Goal: Information Seeking & Learning: Learn about a topic

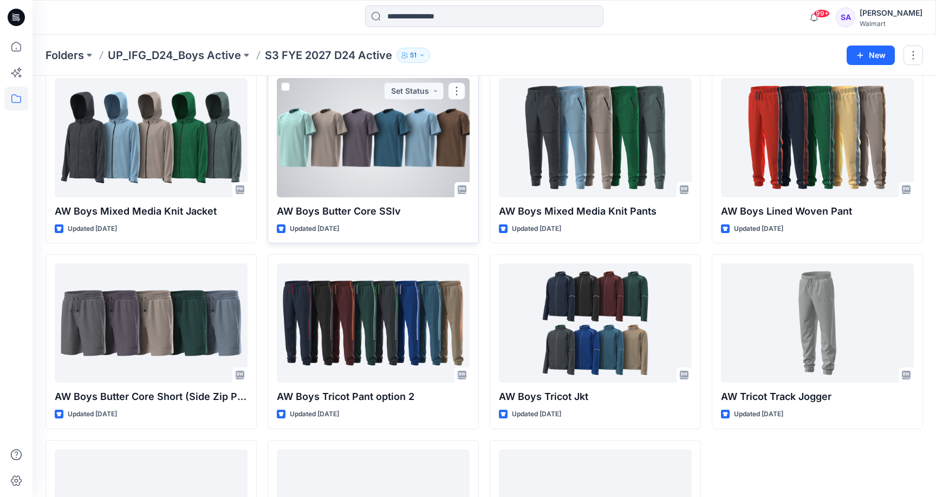
scroll to position [831, 0]
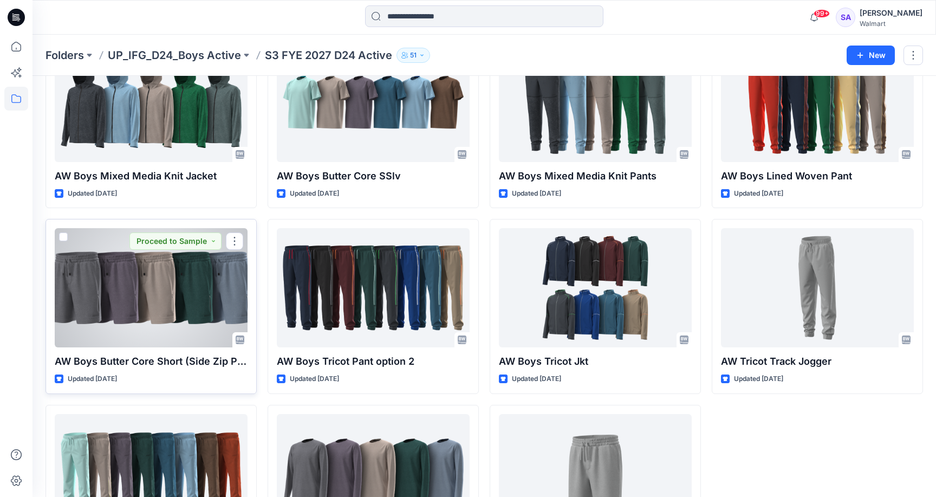
click at [163, 312] on div at bounding box center [151, 287] width 193 height 119
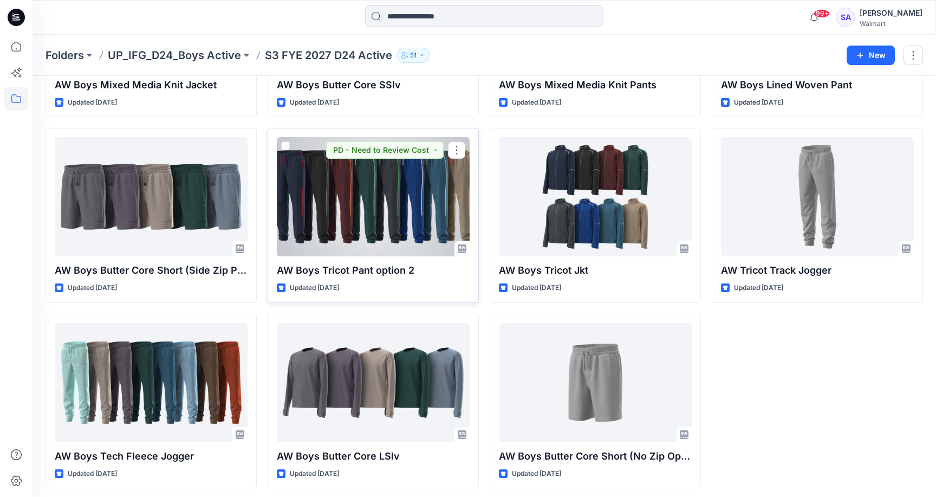
scroll to position [920, 0]
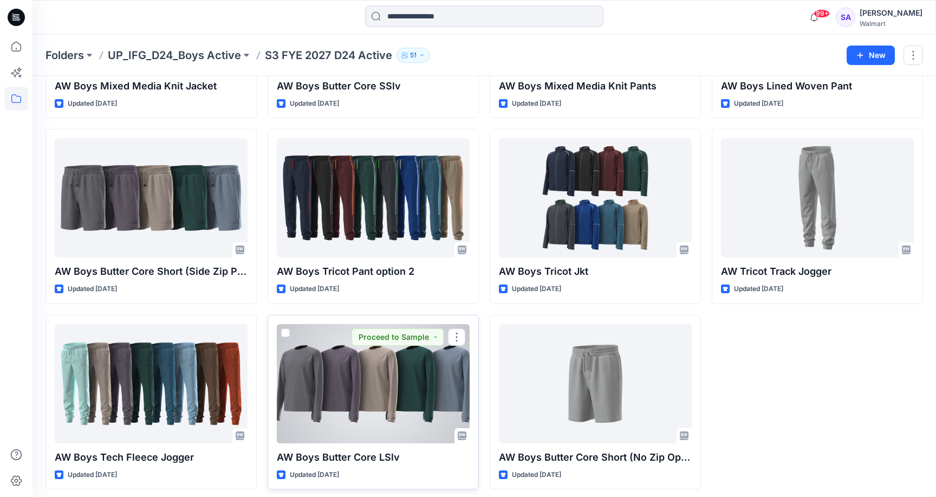
click at [363, 364] on div at bounding box center [373, 383] width 193 height 119
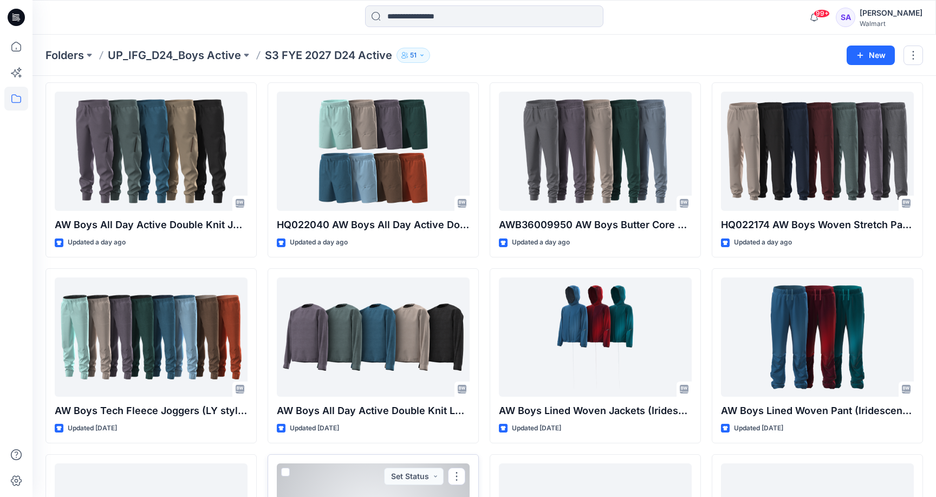
scroll to position [387, 0]
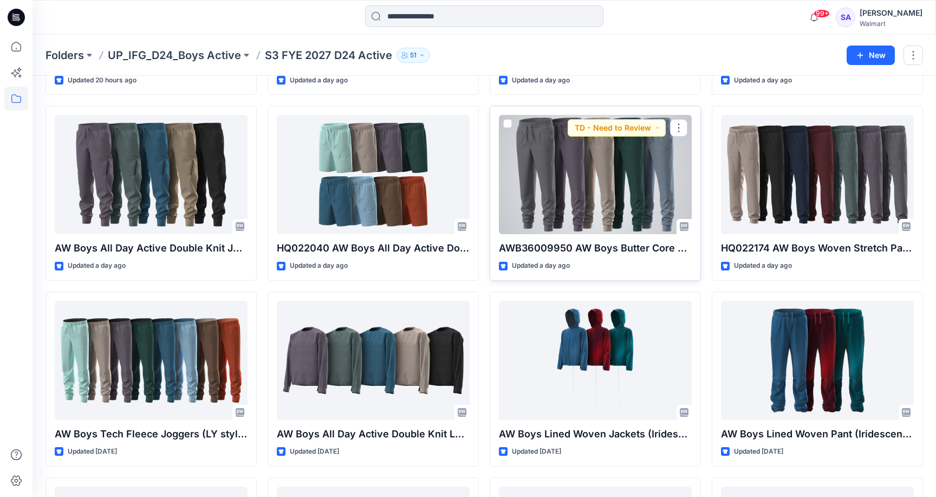
click at [567, 189] on div at bounding box center [595, 174] width 193 height 119
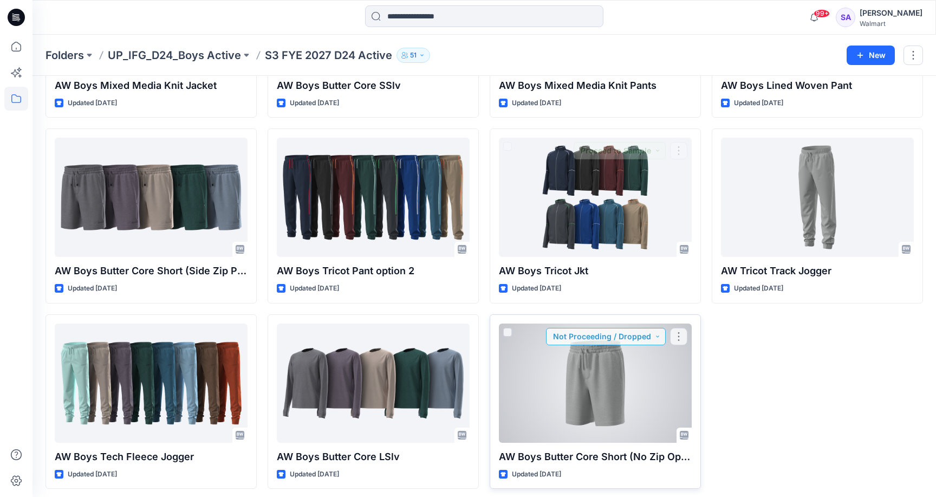
scroll to position [920, 0]
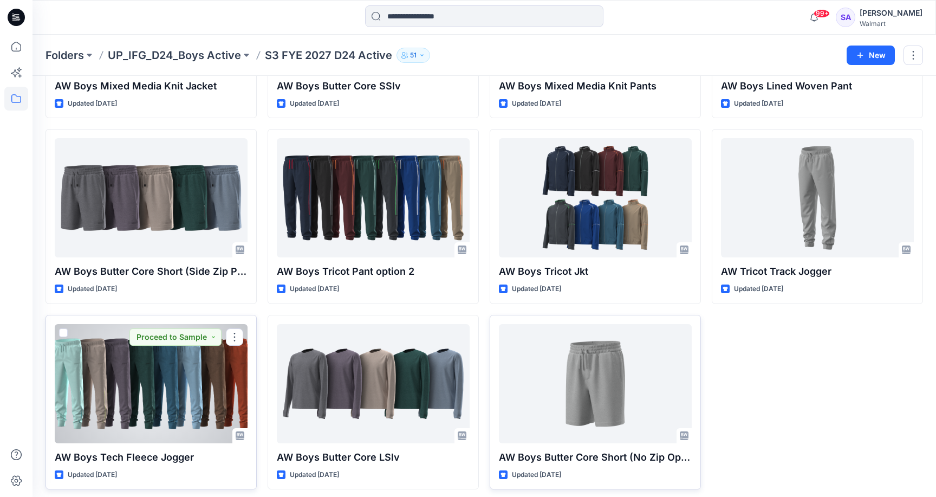
click at [147, 386] on div at bounding box center [151, 383] width 193 height 119
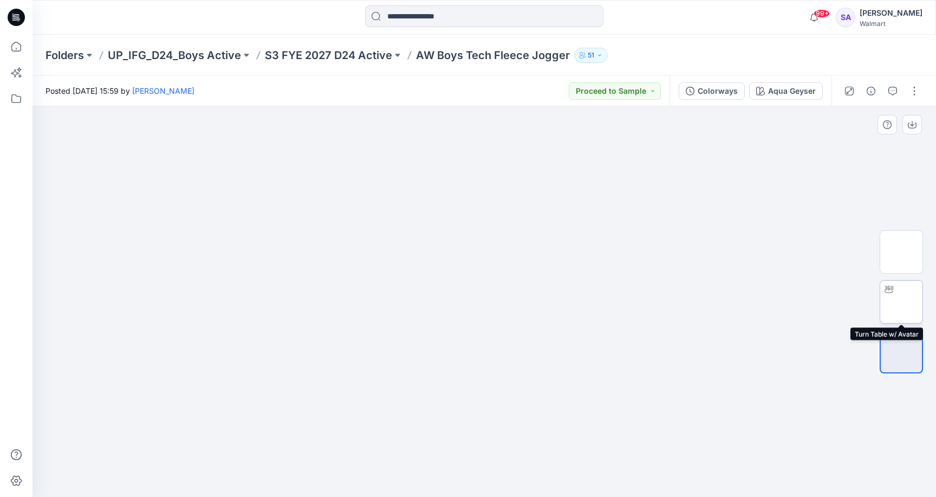
click at [901, 302] on img at bounding box center [901, 302] width 0 height 0
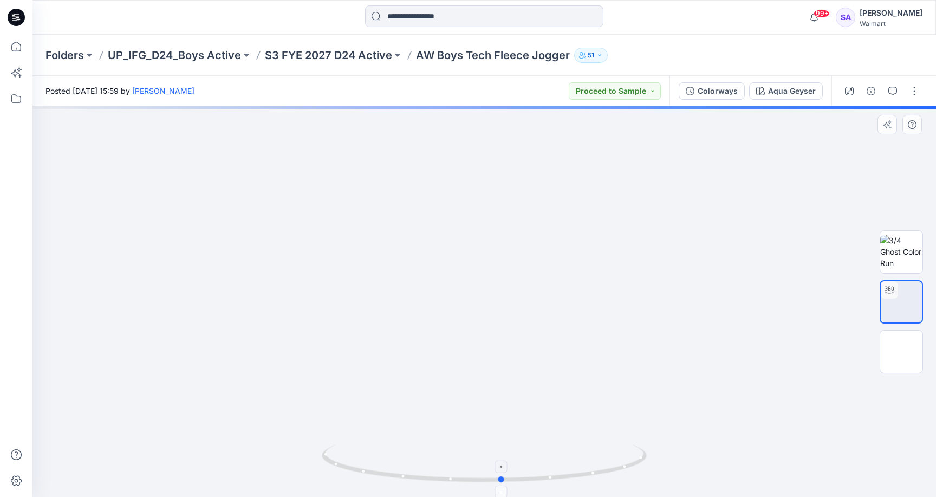
drag, startPoint x: 522, startPoint y: 481, endPoint x: 540, endPoint y: 482, distance: 17.9
click at [540, 482] on icon at bounding box center [486, 464] width 328 height 41
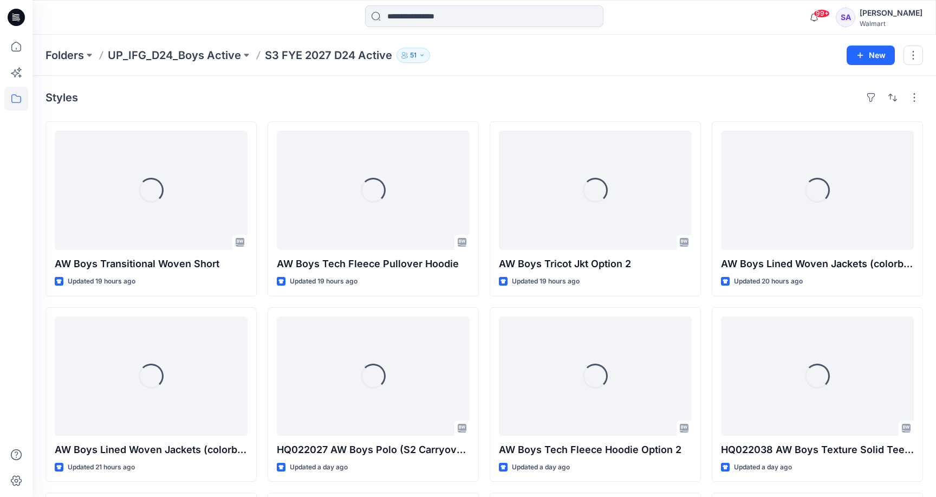
scroll to position [920, 0]
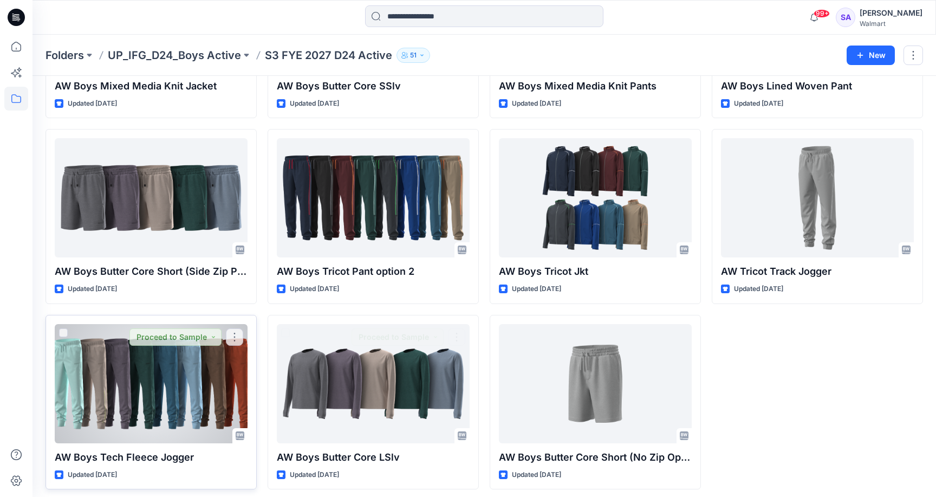
click at [177, 403] on div at bounding box center [151, 383] width 193 height 119
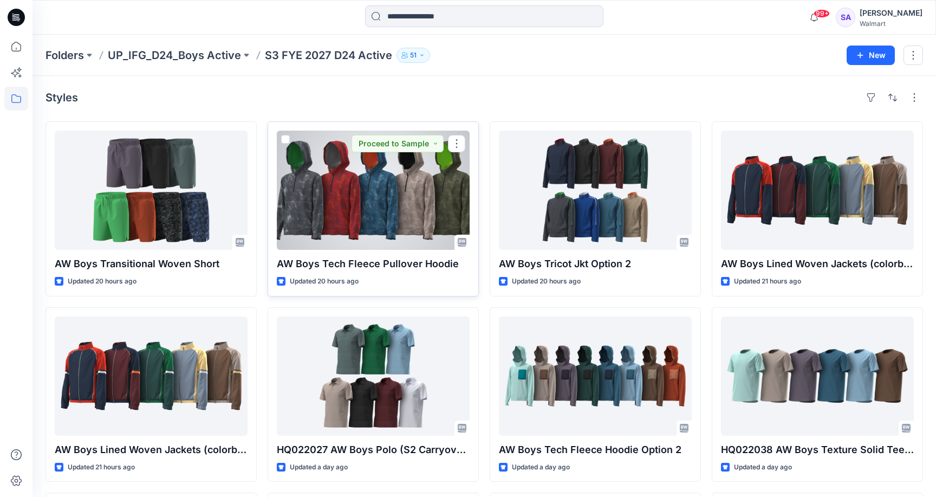
click at [362, 225] on div at bounding box center [373, 190] width 193 height 119
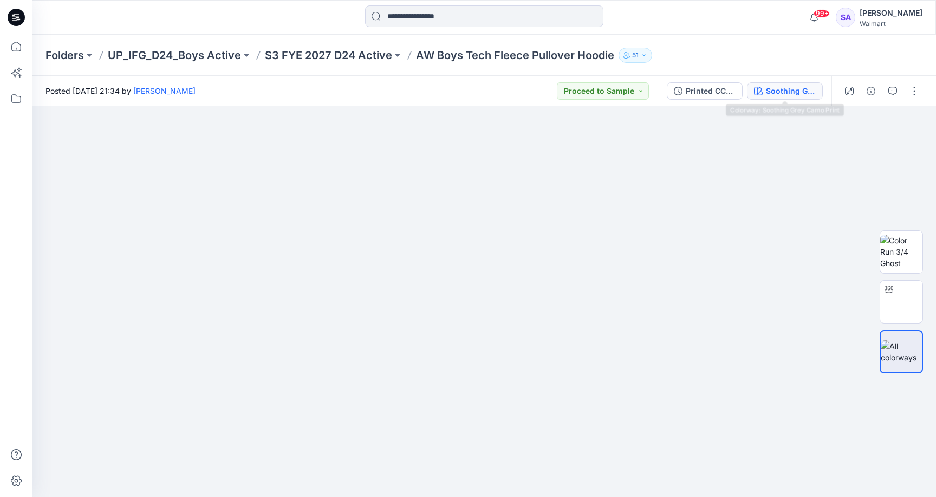
click at [799, 90] on div "Soothing Grey Camo Print" at bounding box center [791, 91] width 50 height 12
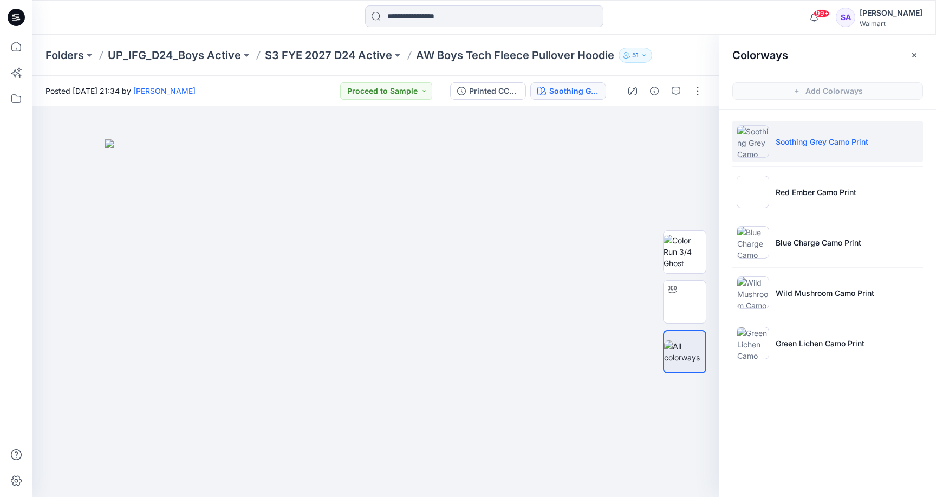
click at [848, 139] on p "Soothing Grey Camo Print" at bounding box center [822, 141] width 93 height 11
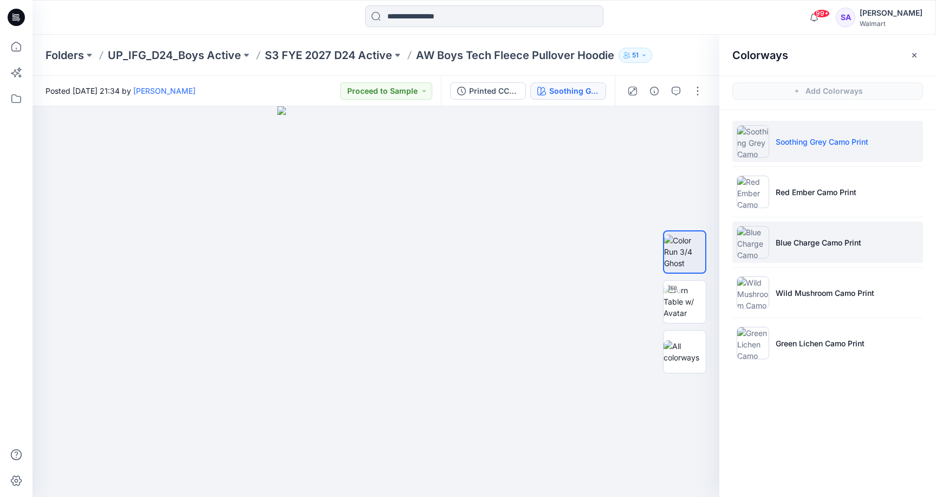
click at [809, 247] on p "Blue Charge Camo Print" at bounding box center [819, 242] width 86 height 11
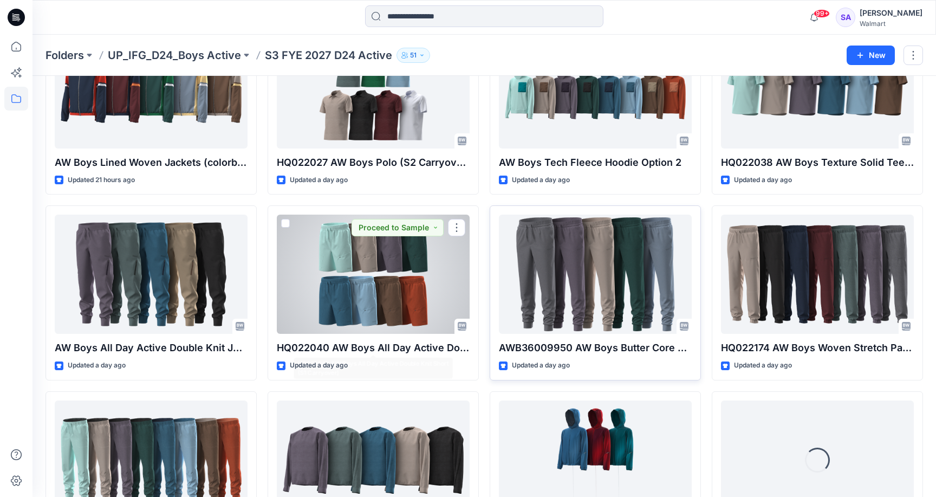
scroll to position [271, 0]
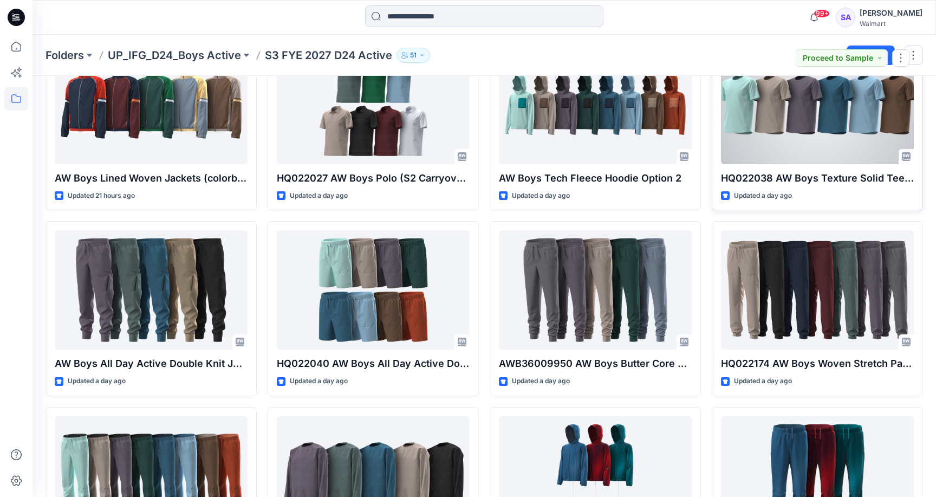
click at [810, 134] on div at bounding box center [817, 104] width 193 height 119
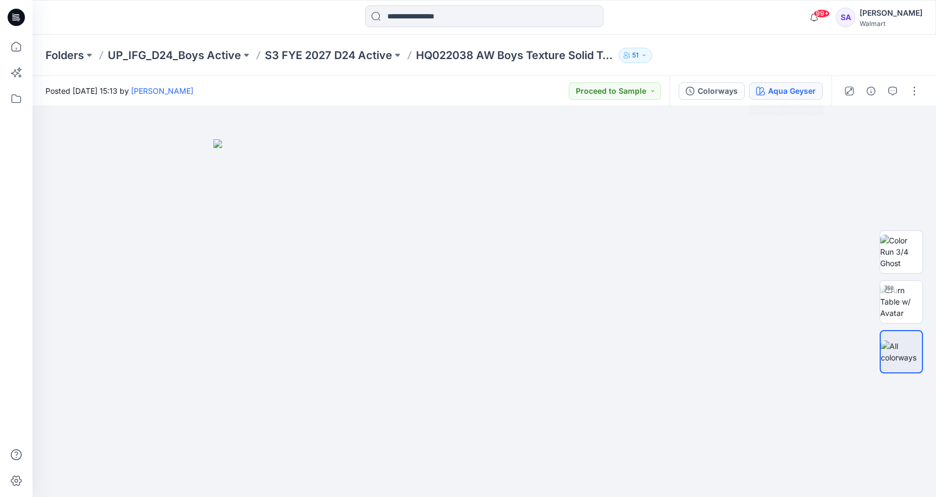
click at [801, 89] on div "Aqua Geyser" at bounding box center [792, 91] width 48 height 12
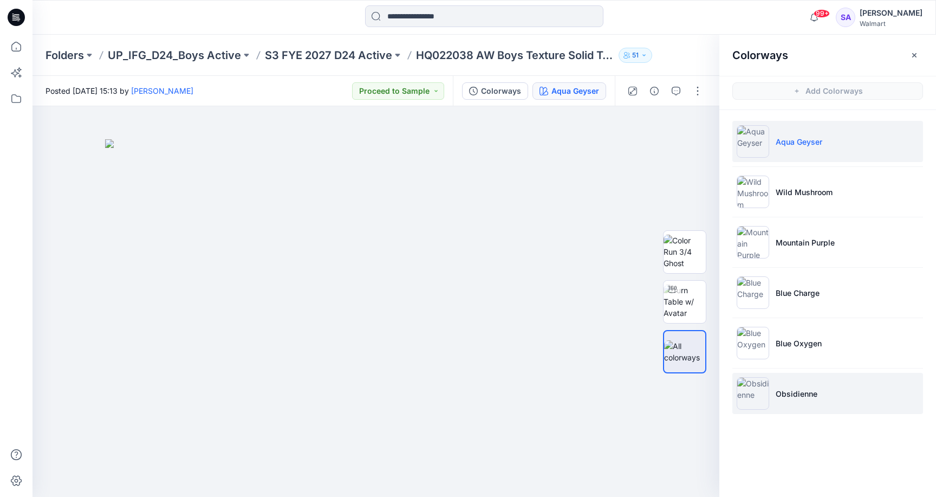
click at [796, 399] on p "Obsidienne" at bounding box center [797, 393] width 42 height 11
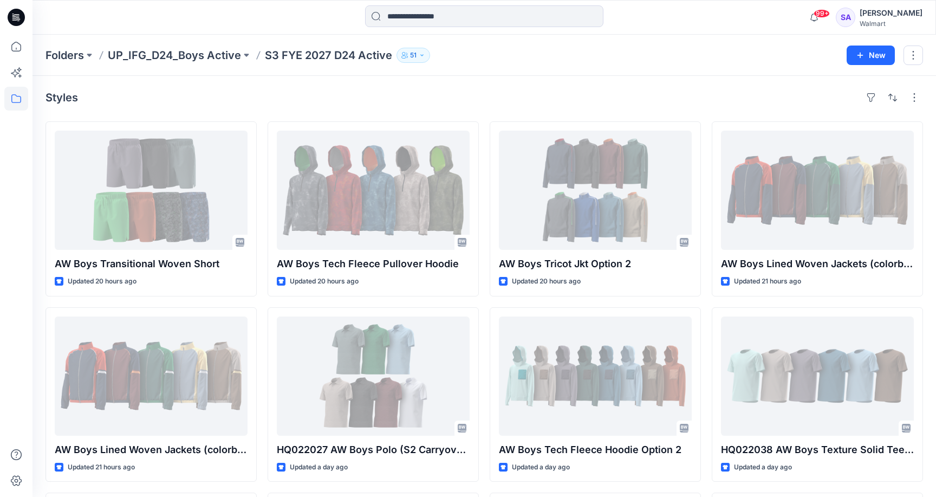
scroll to position [271, 0]
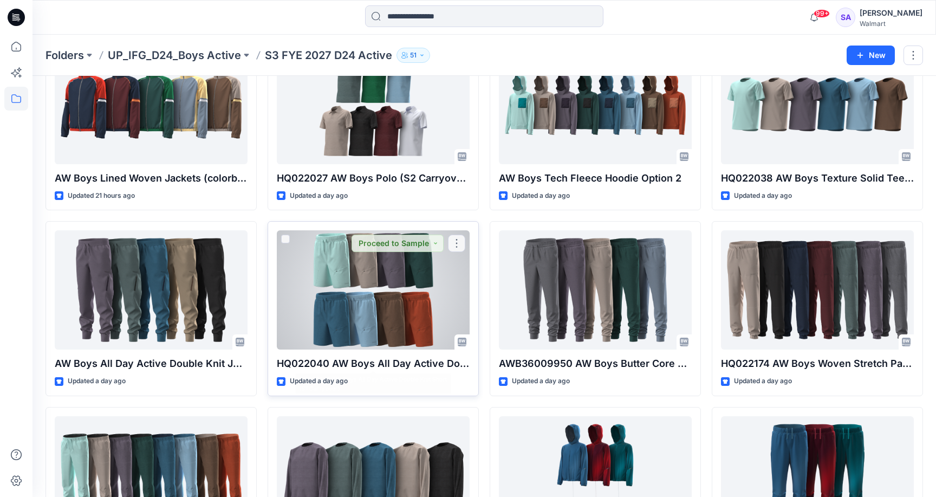
click at [349, 291] on div at bounding box center [373, 289] width 193 height 119
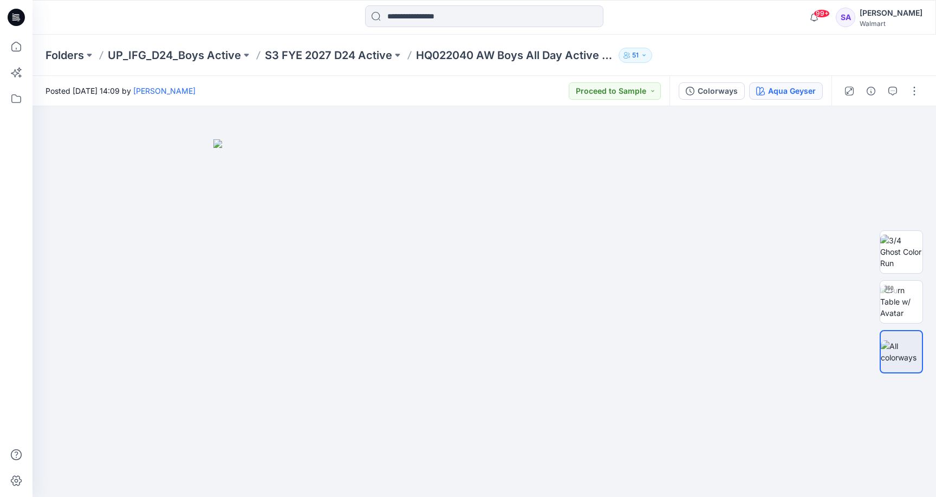
click at [787, 95] on div "Aqua Geyser" at bounding box center [792, 91] width 48 height 12
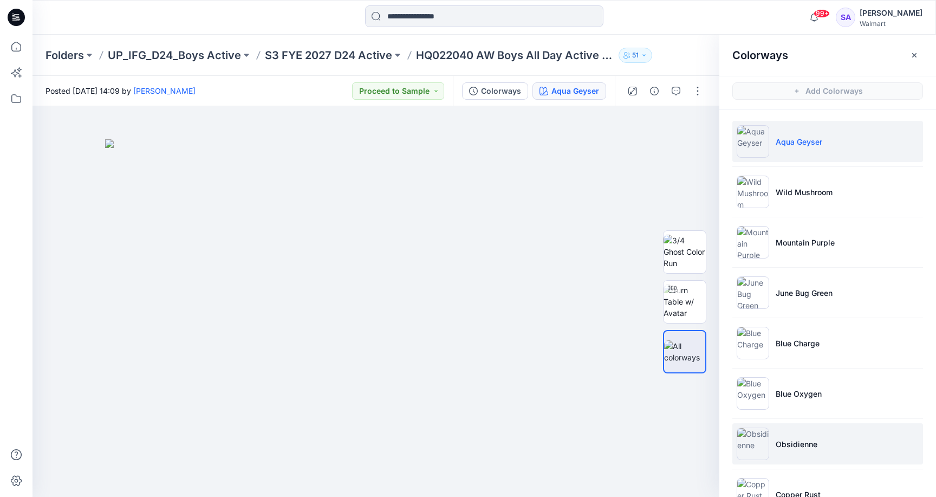
click at [792, 447] on p "Obsidienne" at bounding box center [797, 443] width 42 height 11
